Goal: Task Accomplishment & Management: Use online tool/utility

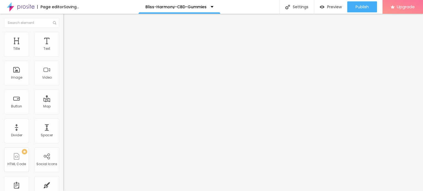
click at [65, 80] on icon "button" at bounding box center [66, 78] width 3 height 3
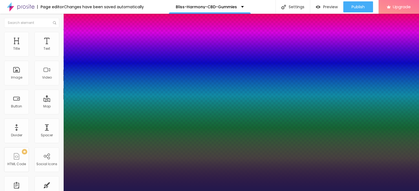
type input "1"
type input "16"
type input "1"
type input "25"
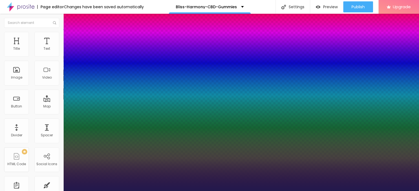
type input "1"
type input "26"
type input "1"
type input "27"
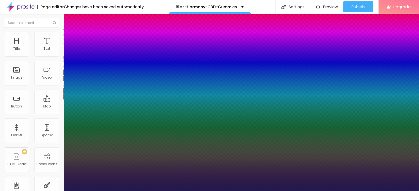
type input "27"
type input "1"
type input "29"
type input "1"
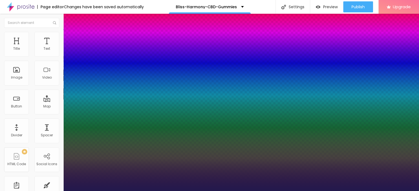
type input "30"
type input "1"
type input "31"
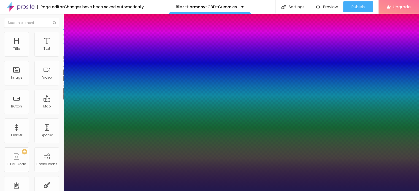
type input "1"
type input "32"
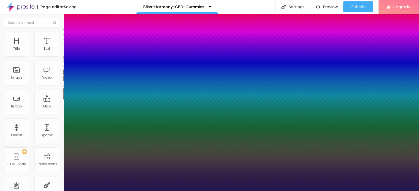
type input "1"
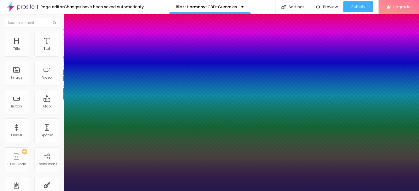
type input "33"
type input "1"
type input "34"
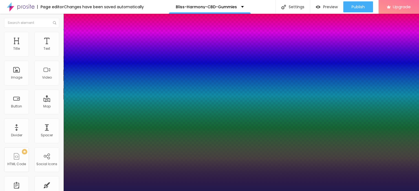
type input "1"
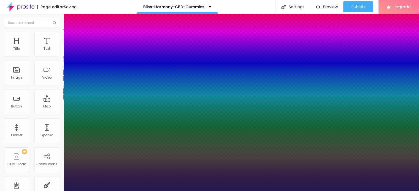
drag, startPoint x: 73, startPoint y: 156, endPoint x: 85, endPoint y: 152, distance: 12.3
type input "34"
type input "1"
click at [253, 191] on div at bounding box center [209, 191] width 419 height 0
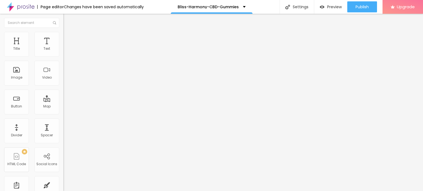
click at [63, 47] on span "Add image" at bounding box center [74, 45] width 23 height 5
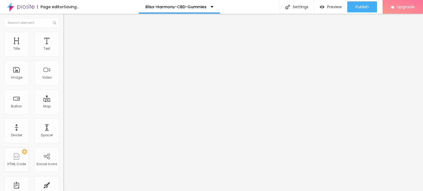
click at [63, 32] on li "Style" at bounding box center [94, 35] width 63 height 6
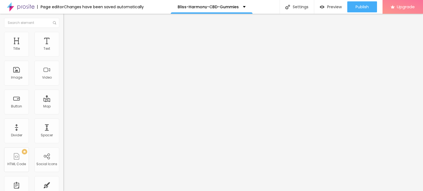
type input "95"
type input "75"
type input "70"
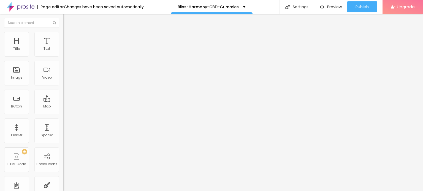
type input "70"
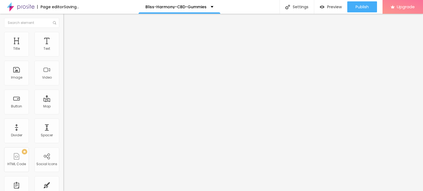
type input "65"
type input "60"
type input "55"
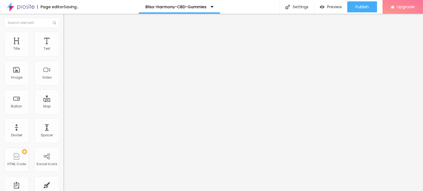
type input "55"
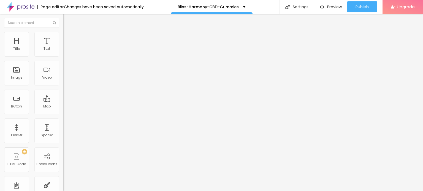
type input "50"
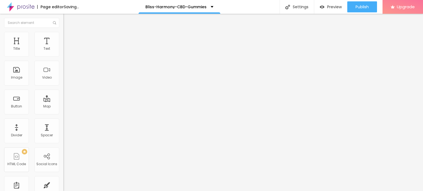
drag, startPoint x: 58, startPoint y: 59, endPoint x: 28, endPoint y: 58, distance: 29.2
type input "50"
click at [63, 56] on input "range" at bounding box center [81, 54] width 36 height 4
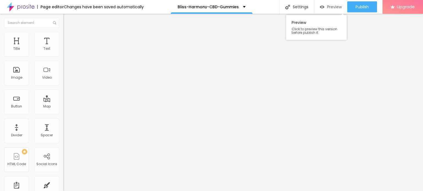
click at [334, 7] on span "Preview" at bounding box center [334, 7] width 15 height 4
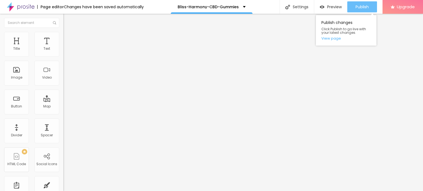
click at [362, 7] on span "Publish" at bounding box center [361, 7] width 13 height 4
click at [335, 39] on link "View page" at bounding box center [346, 39] width 50 height 4
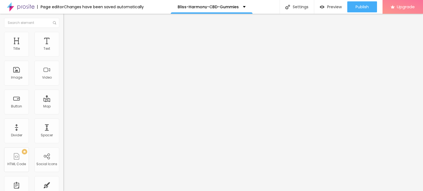
click at [11, 7] on img at bounding box center [21, 7] width 28 height 14
click at [63, 33] on img at bounding box center [65, 34] width 5 height 5
type input "45"
type input "40"
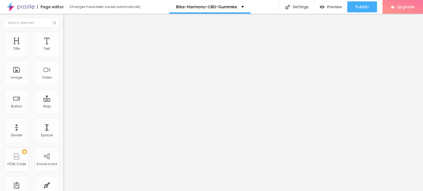
type input "40"
type input "35"
type input "30"
drag, startPoint x: 29, startPoint y: 58, endPoint x: 18, endPoint y: 58, distance: 10.5
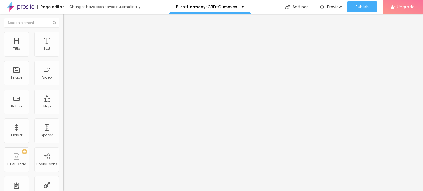
type input "30"
click at [63, 56] on input "range" at bounding box center [81, 54] width 36 height 4
click at [63, 36] on li "Style" at bounding box center [94, 35] width 63 height 6
type input "25"
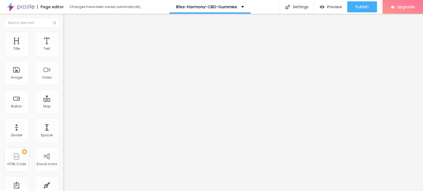
type input "20"
drag, startPoint x: 17, startPoint y: 59, endPoint x: 13, endPoint y: 60, distance: 3.6
type input "20"
click at [63, 56] on input "range" at bounding box center [81, 54] width 36 height 4
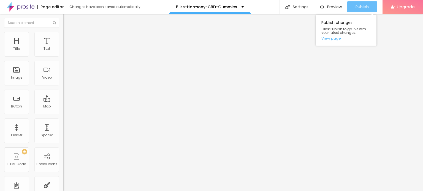
click at [359, 5] on span "Publish" at bounding box center [361, 7] width 13 height 4
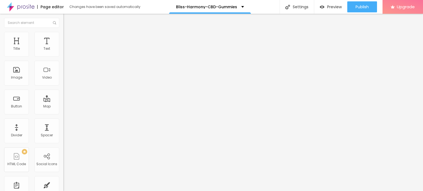
click at [9, 8] on img at bounding box center [21, 7] width 28 height 14
